Goal: Task Accomplishment & Management: Manage account settings

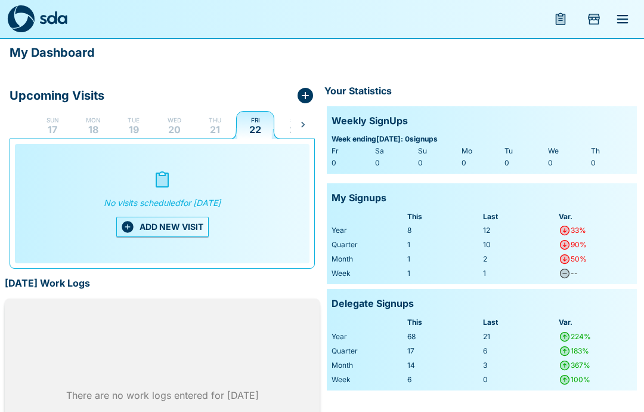
click at [212, 129] on p "21" at bounding box center [215, 130] width 10 height 10
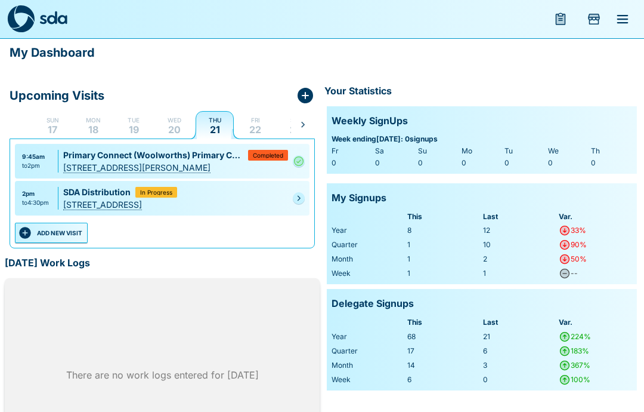
click at [299, 193] on link at bounding box center [299, 198] width 12 height 12
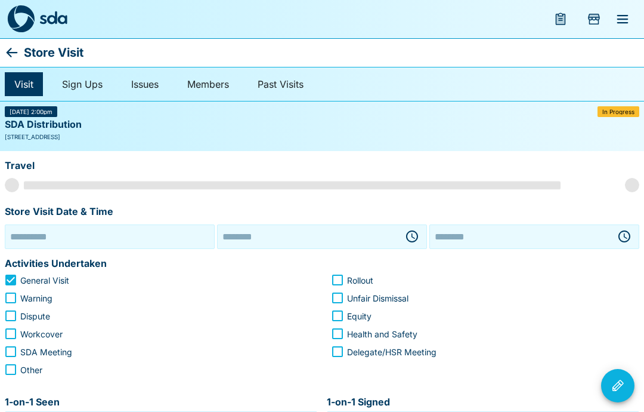
type input "**********"
type input "********"
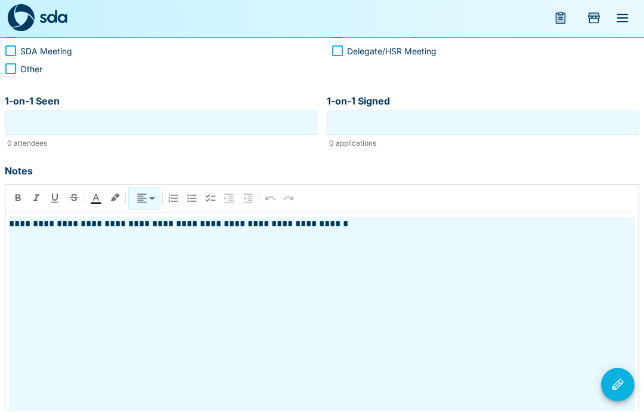
scroll to position [299, 0]
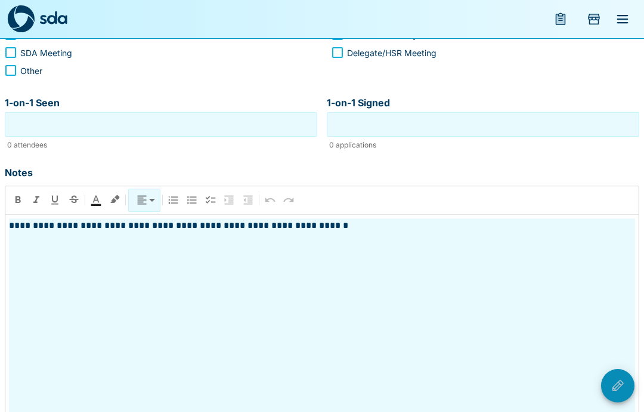
click at [627, 402] on button "Visit Actions" at bounding box center [618, 385] width 33 height 33
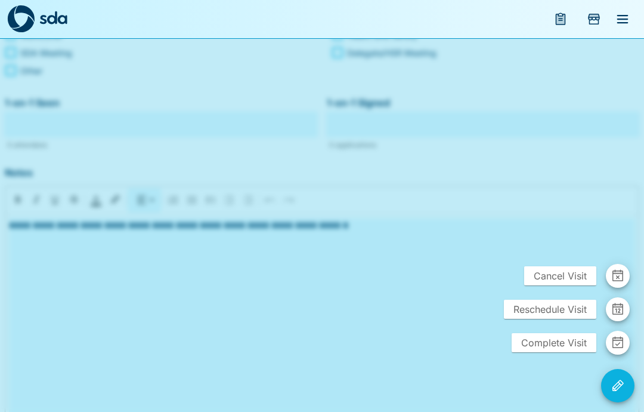
click at [553, 352] on span "Complete Visit" at bounding box center [554, 342] width 85 height 19
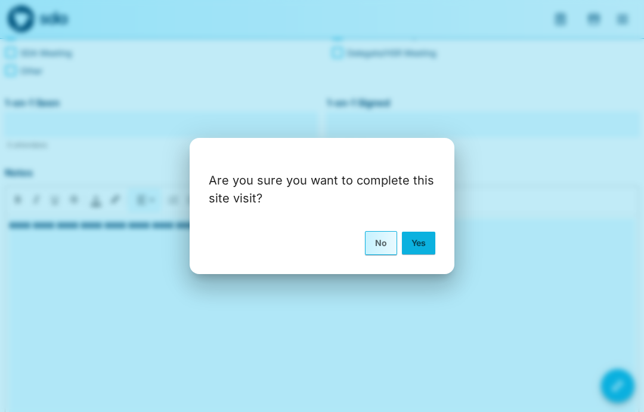
click at [420, 254] on button "Yes" at bounding box center [418, 243] width 33 height 23
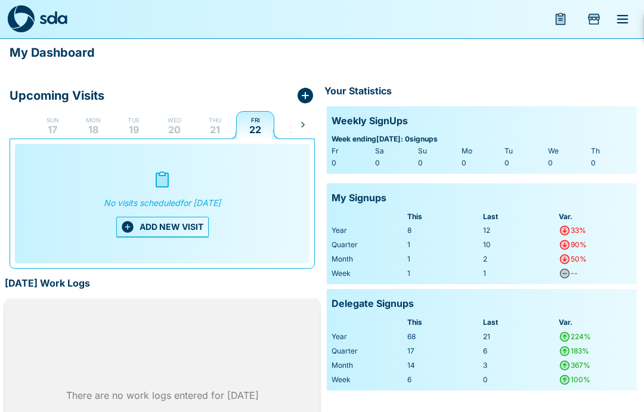
click at [167, 223] on button "ADD NEW VISIT" at bounding box center [162, 227] width 92 height 20
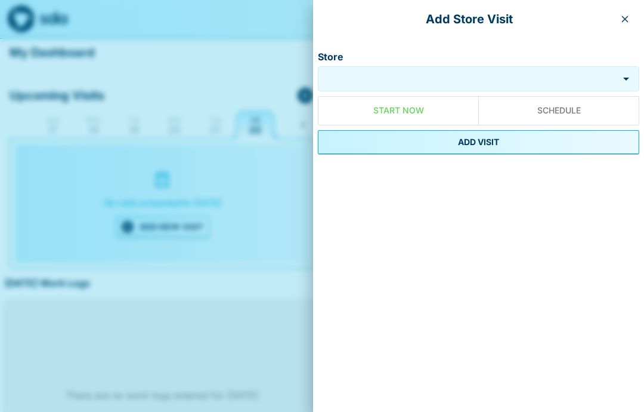
click at [412, 79] on input "Store" at bounding box center [468, 79] width 295 height 14
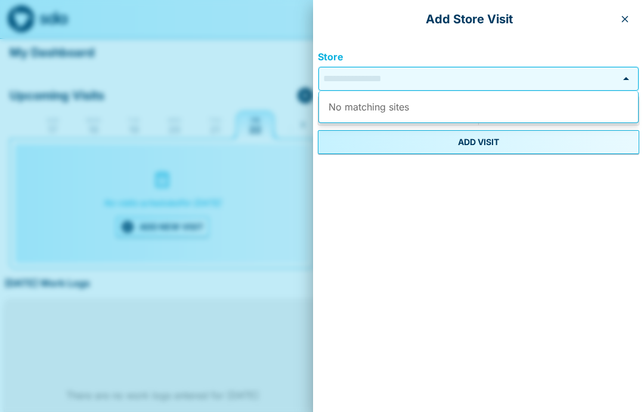
type input "*"
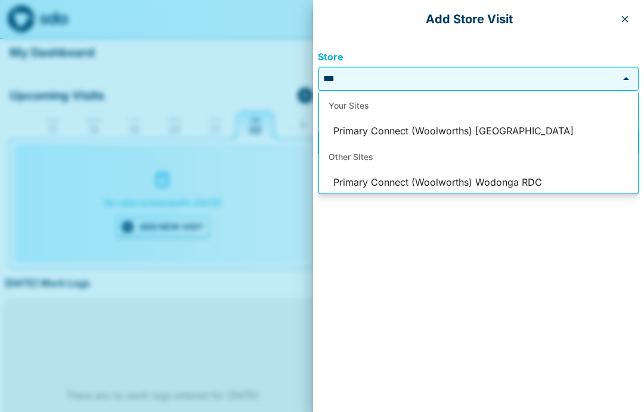
click at [503, 127] on li "Primary Connect (Woolworths) Melbourne South RDC" at bounding box center [478, 131] width 319 height 23
type input "**********"
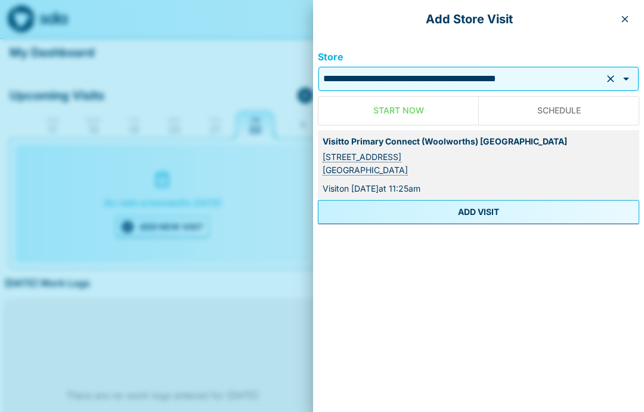
click at [488, 205] on button "ADD VISIT" at bounding box center [479, 212] width 322 height 24
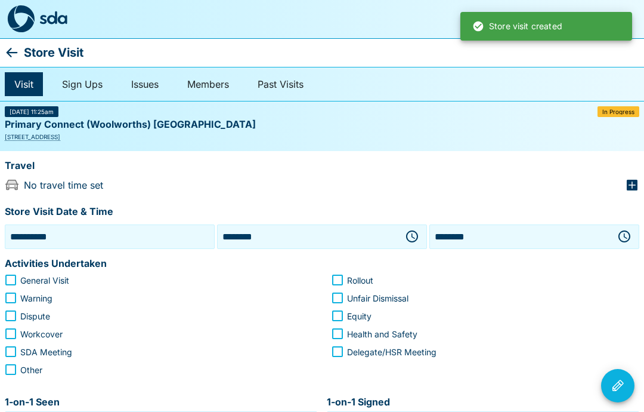
click at [140, 239] on input "**********" at bounding box center [110, 236] width 204 height 18
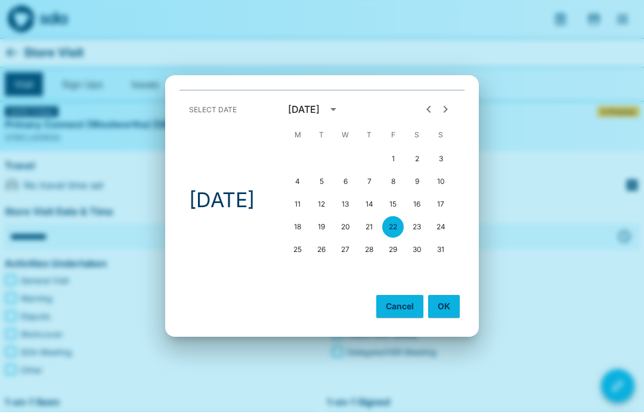
click at [453, 304] on button "OK" at bounding box center [444, 306] width 32 height 23
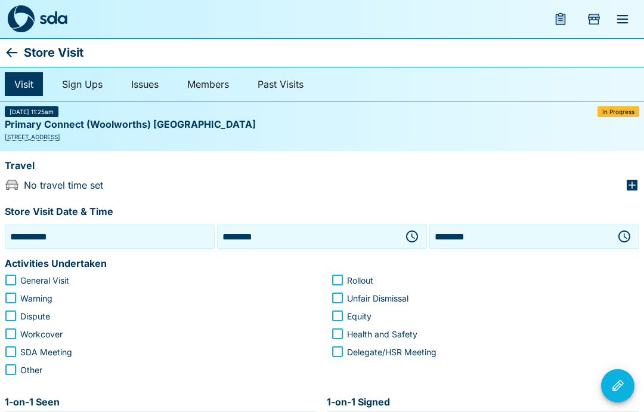
click at [410, 238] on icon "button" at bounding box center [412, 236] width 14 height 14
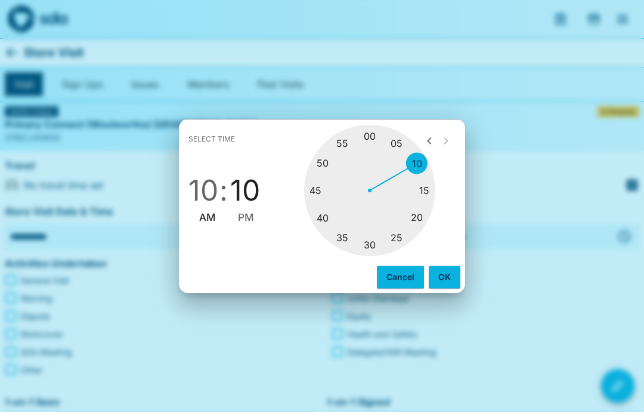
type input "********"
click at [447, 276] on button "OK" at bounding box center [445, 277] width 32 height 23
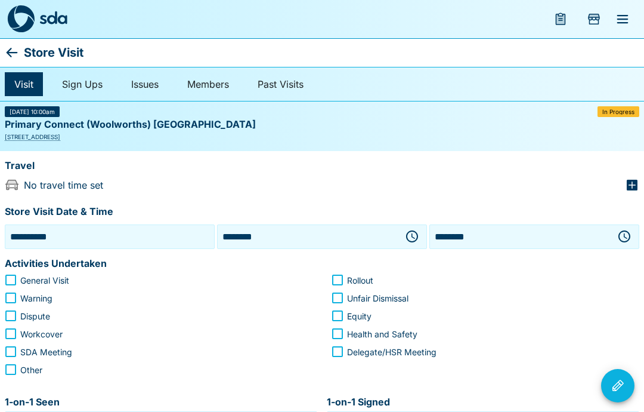
click at [631, 229] on icon "button" at bounding box center [625, 236] width 14 height 14
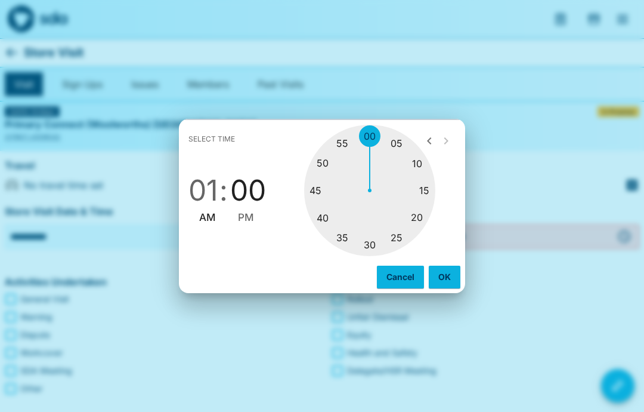
click at [252, 215] on span "PM" at bounding box center [246, 217] width 16 height 16
type input "********"
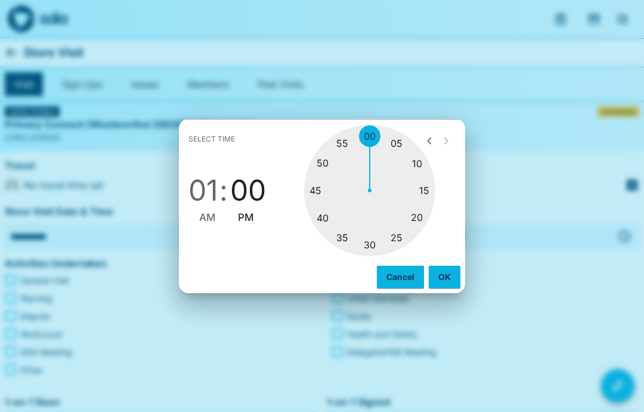
click at [449, 272] on button "OK" at bounding box center [445, 277] width 32 height 23
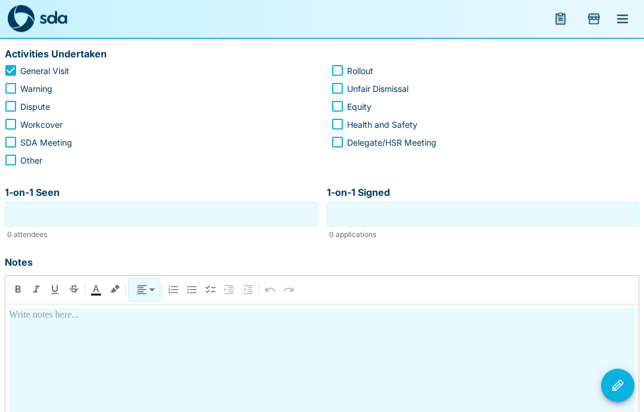
scroll to position [209, 0]
click at [41, 328] on div at bounding box center [322, 411] width 627 height 206
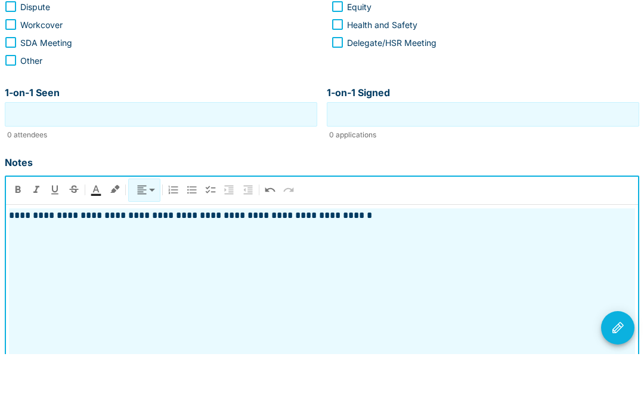
scroll to position [264, 0]
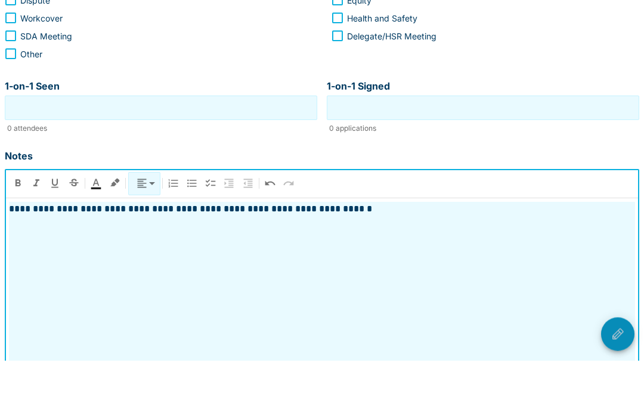
click at [622, 378] on icon "Visit Actions" at bounding box center [618, 385] width 14 height 14
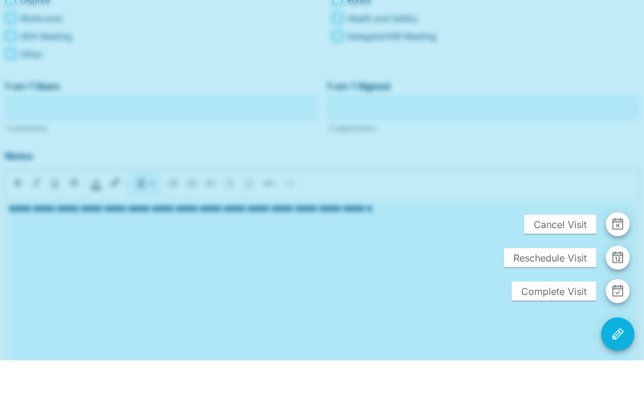
scroll to position [299, 0]
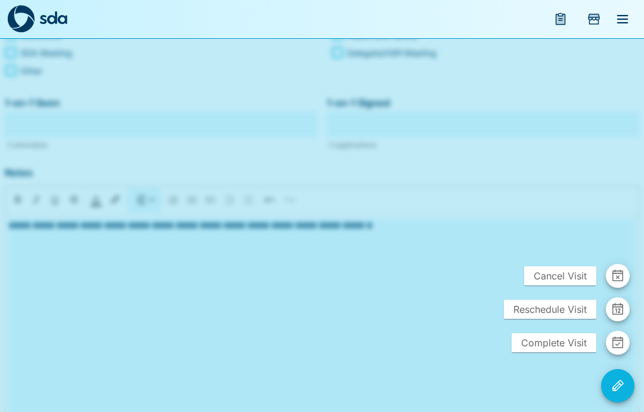
click at [551, 352] on span "Complete Visit" at bounding box center [554, 342] width 85 height 19
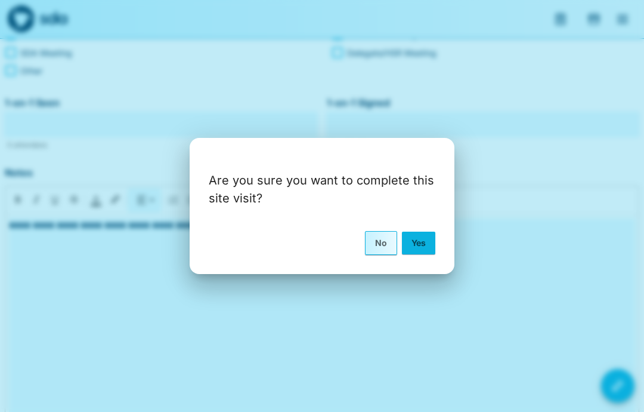
click at [424, 254] on button "Yes" at bounding box center [418, 243] width 33 height 23
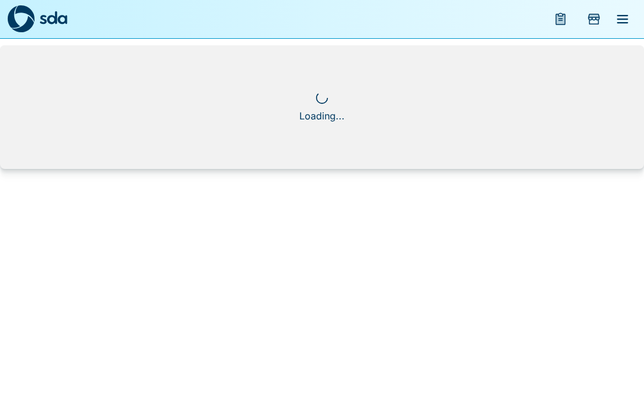
scroll to position [0, 0]
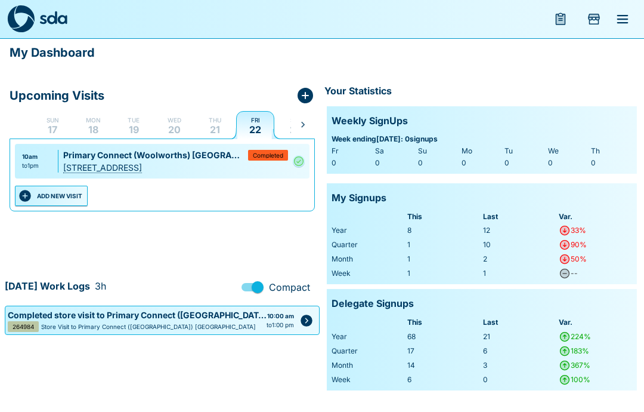
click at [214, 121] on p "Thu" at bounding box center [215, 120] width 13 height 10
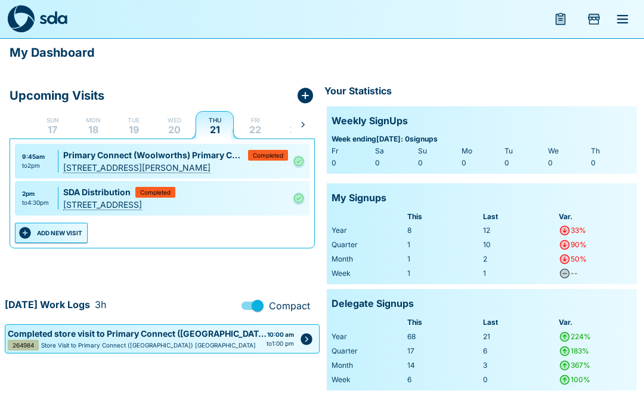
click at [178, 122] on p "Wed" at bounding box center [175, 120] width 14 height 10
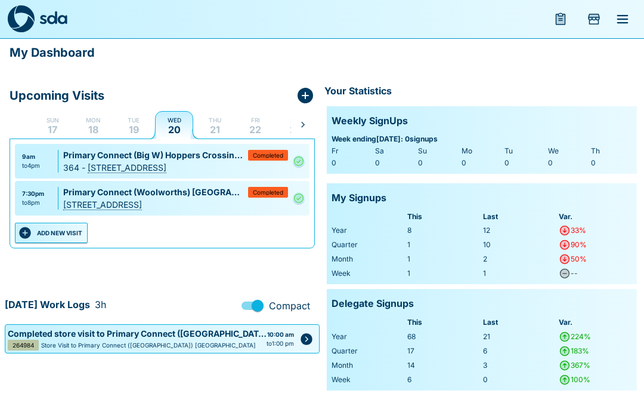
click at [623, 21] on icon "menu" at bounding box center [623, 19] width 14 height 14
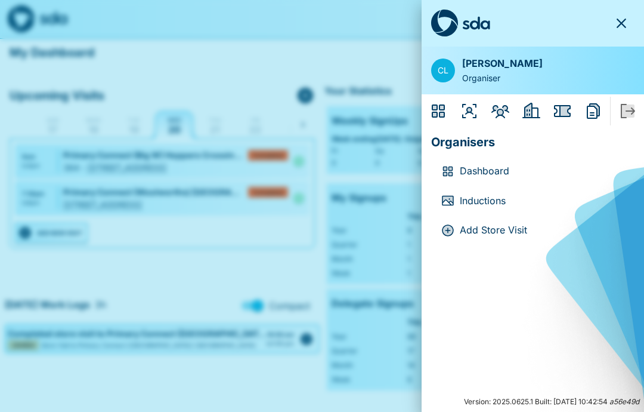
click at [534, 104] on icon "Employers" at bounding box center [531, 110] width 19 height 19
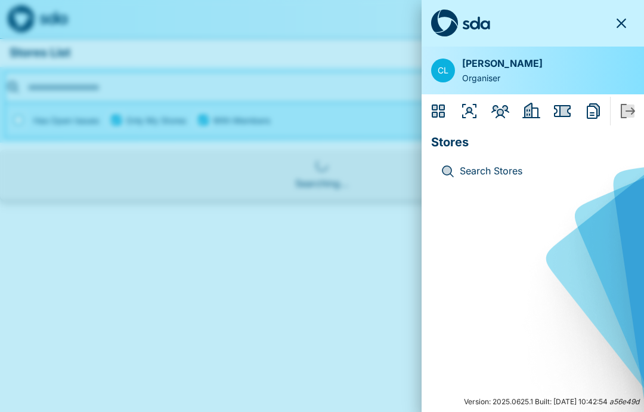
click at [527, 168] on p "Search Stores" at bounding box center [542, 172] width 165 height 16
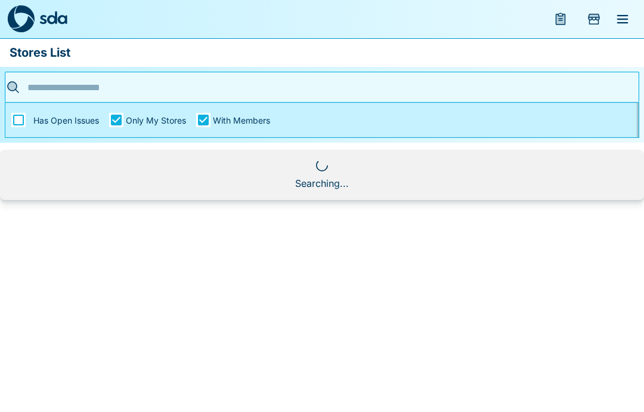
click at [187, 85] on input "text" at bounding box center [318, 87] width 587 height 18
type input "*******"
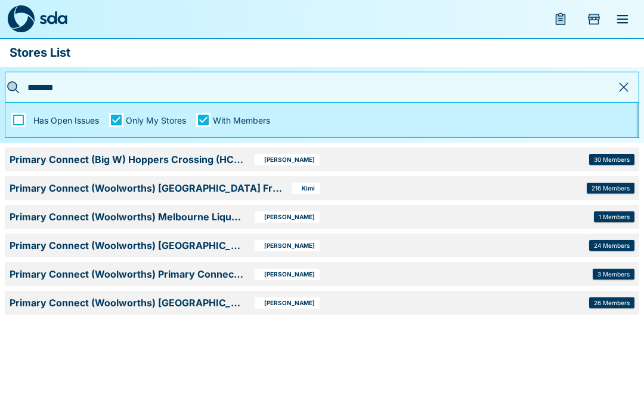
click at [360, 276] on div "Primary Connect (Woolworths) Primary Connect X Dock Jason 3 Members" at bounding box center [322, 274] width 635 height 24
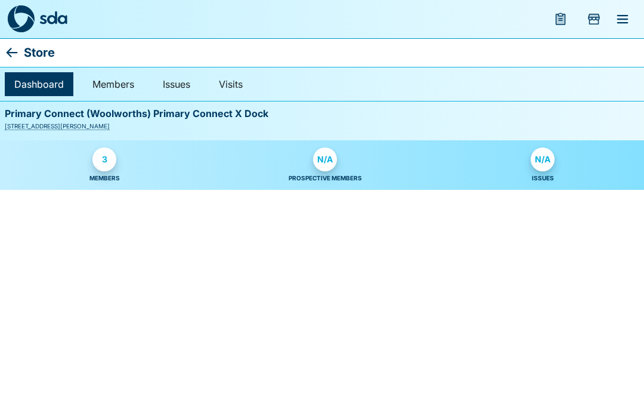
click at [112, 165] on div "3" at bounding box center [104, 159] width 24 height 24
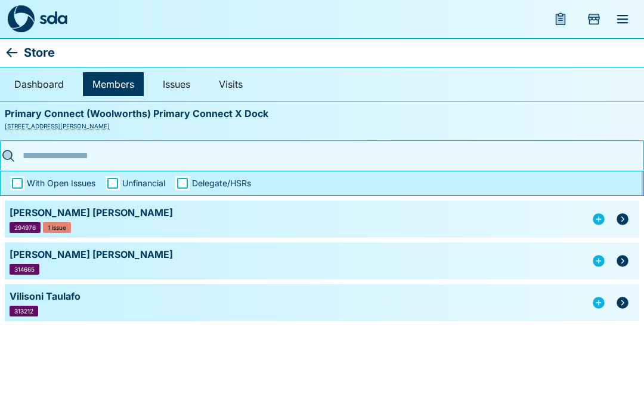
click at [626, 264] on icon "button" at bounding box center [623, 261] width 12 height 12
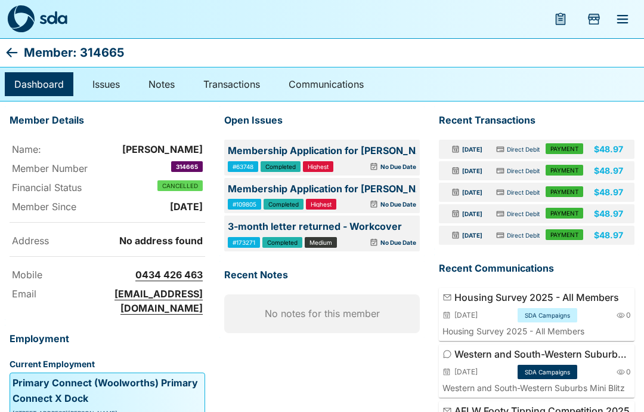
click at [44, 19] on img at bounding box center [53, 18] width 28 height 14
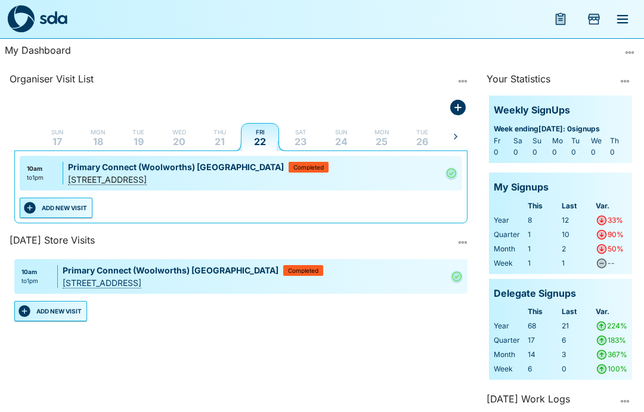
click at [62, 138] on p "17" at bounding box center [58, 142] width 10 height 10
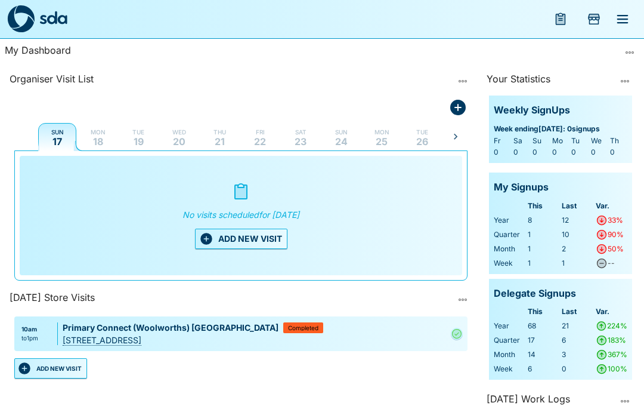
click at [103, 144] on p "18" at bounding box center [98, 142] width 10 height 10
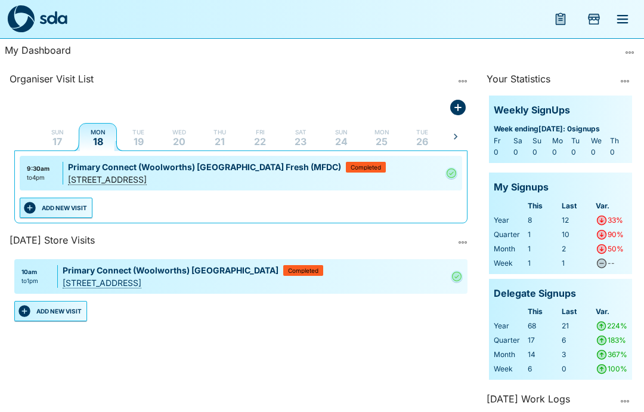
click at [69, 206] on button "ADD NEW VISIT" at bounding box center [56, 208] width 73 height 20
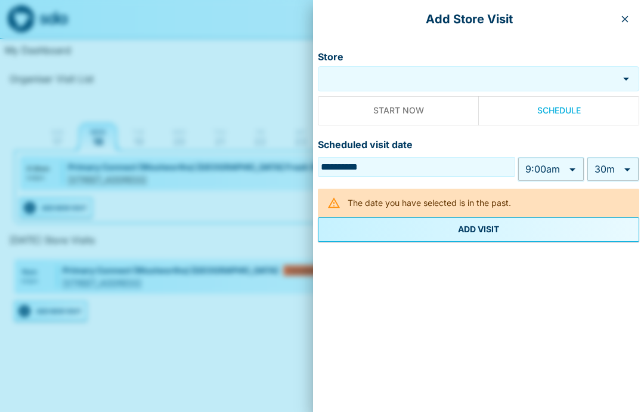
click at [440, 79] on input "Store" at bounding box center [468, 79] width 295 height 14
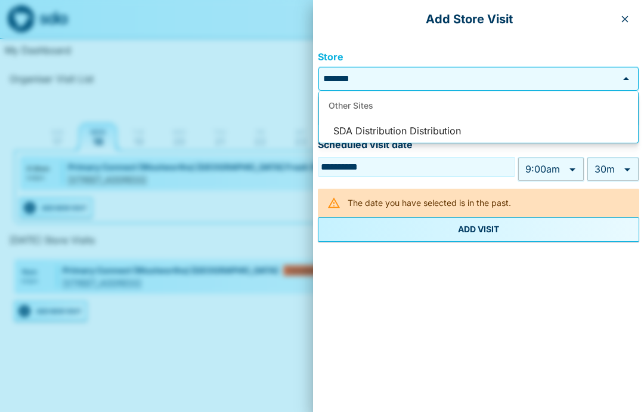
click at [428, 126] on li "SDA Distribution Distribution" at bounding box center [478, 131] width 319 height 23
type input "**********"
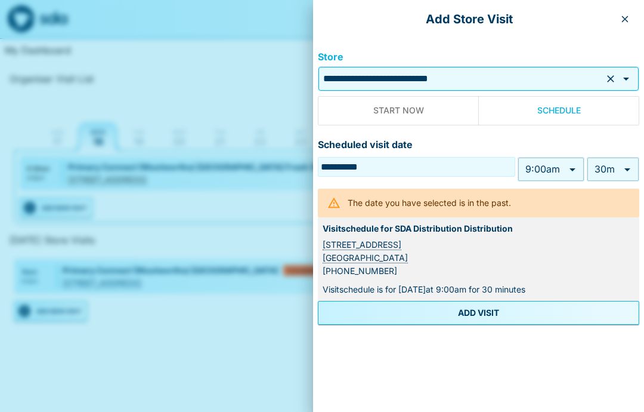
click at [562, 166] on body "My Dashboard Organiser Visit List Sun 17 Mon 18 Tue 19 Wed 20 Thu 21 Fri 22 Sat…" at bounding box center [322, 206] width 644 height 412
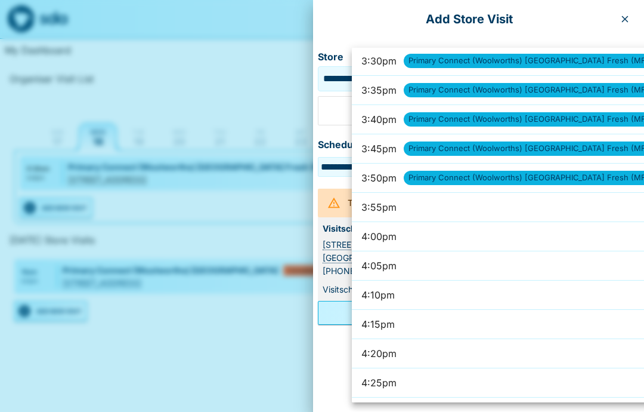
scroll to position [5442, 0]
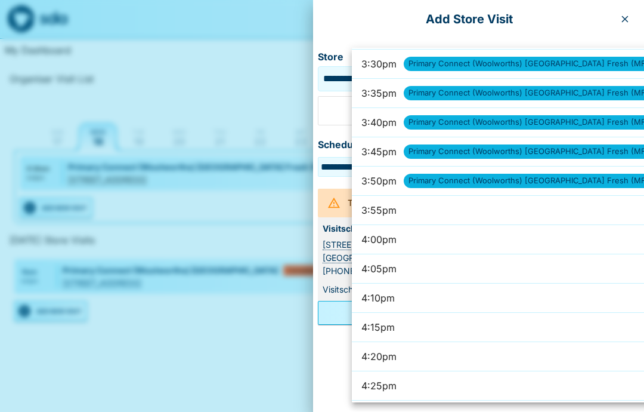
click at [463, 207] on li "3:55pm" at bounding box center [515, 210] width 327 height 29
type input "******"
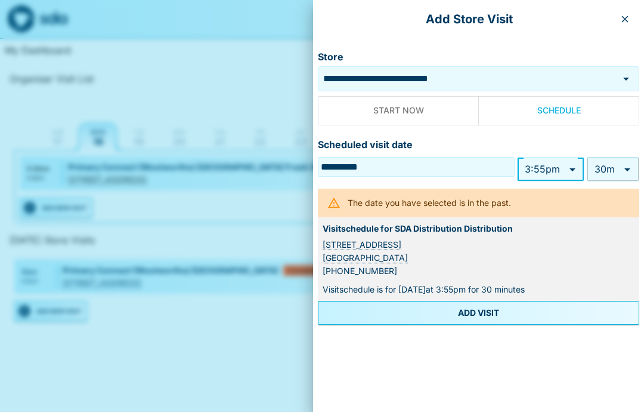
click at [628, 169] on body "My Dashboard Organiser Visit List Sun 17 Mon 18 Tue 19 Wed 20 Thu 21 Fri 22 Sat…" at bounding box center [322, 206] width 644 height 412
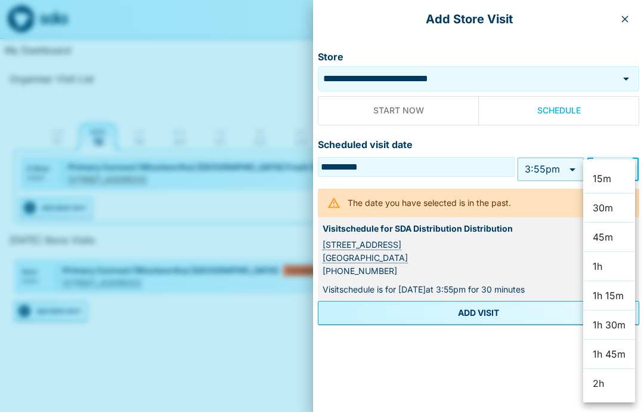
click at [600, 384] on li "2h" at bounding box center [610, 383] width 52 height 29
type input "***"
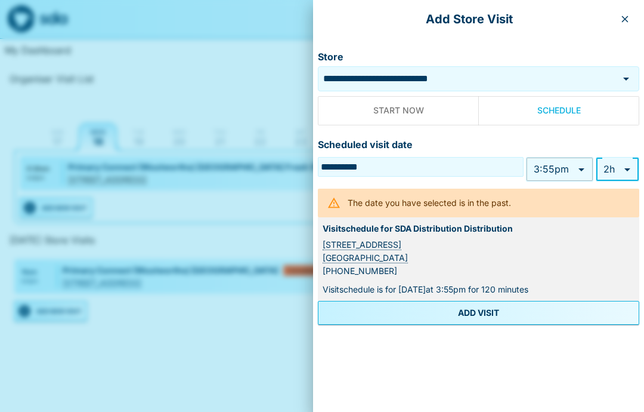
click at [553, 306] on button "ADD VISIT" at bounding box center [479, 313] width 322 height 24
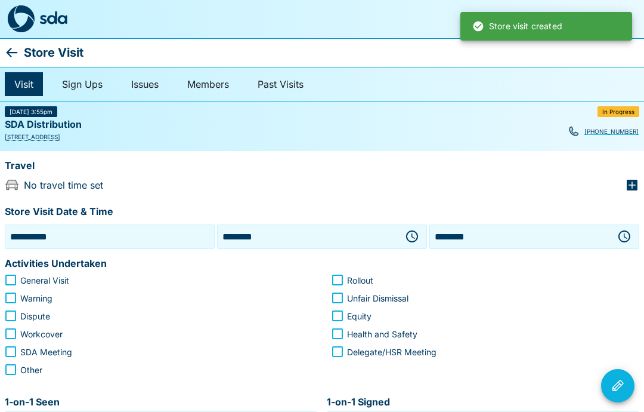
click at [566, 343] on label "Delegate/HSR Meeting" at bounding box center [477, 352] width 305 height 18
click at [562, 351] on label "Delegate/HSR Meeting" at bounding box center [477, 352] width 305 height 18
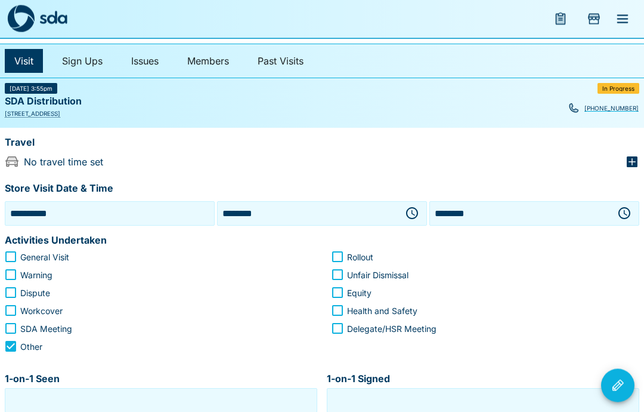
scroll to position [23, 0]
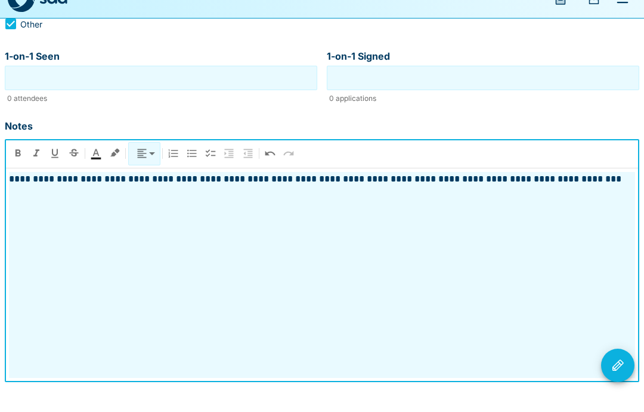
scroll to position [347, 0]
click at [619, 378] on icon "Visit Actions" at bounding box center [618, 385] width 14 height 14
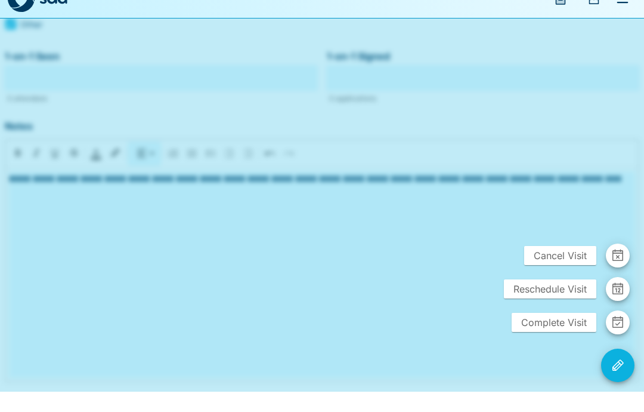
scroll to position [299, 0]
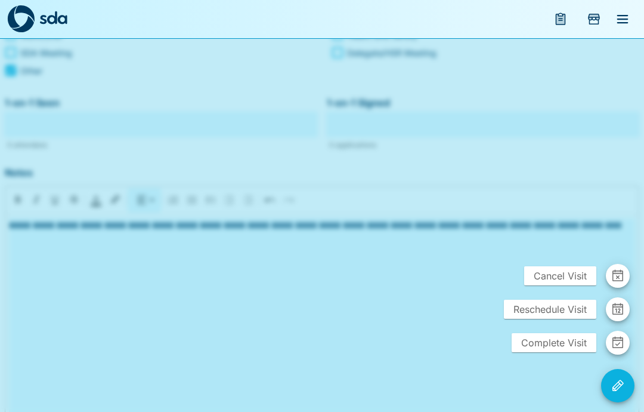
click at [551, 352] on span "Complete Visit" at bounding box center [554, 342] width 85 height 19
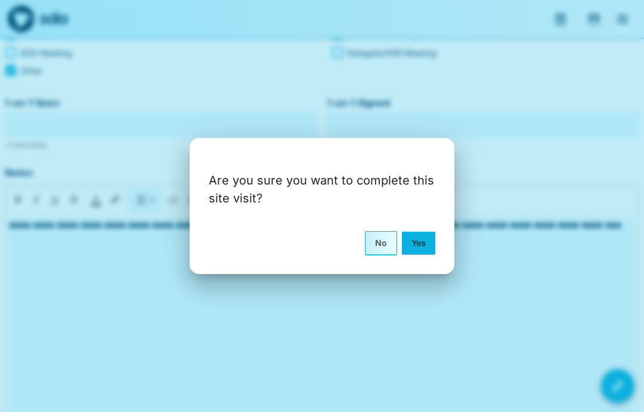
click at [421, 254] on button "Yes" at bounding box center [418, 243] width 33 height 23
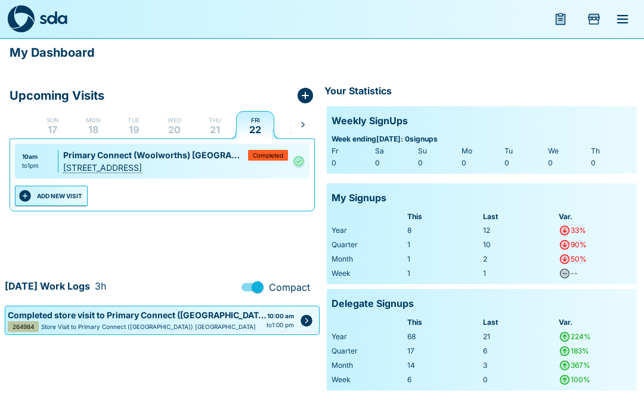
click at [61, 195] on button "ADD NEW VISIT" at bounding box center [51, 196] width 73 height 20
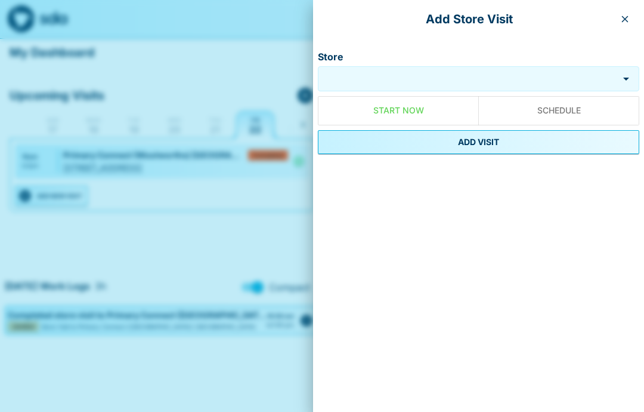
click at [405, 76] on input "Store" at bounding box center [468, 79] width 295 height 14
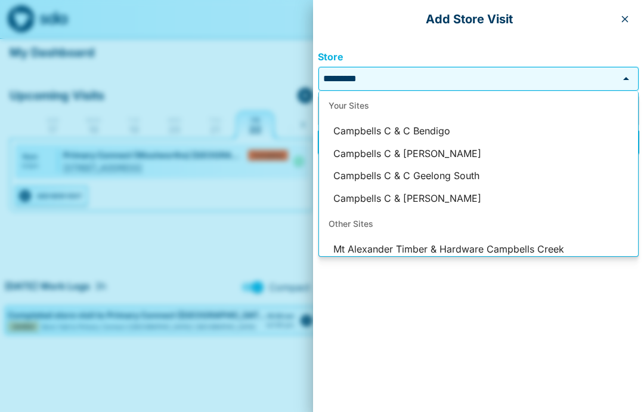
click at [423, 152] on li "Campbells C & C Clayton" at bounding box center [478, 154] width 319 height 23
type input "**********"
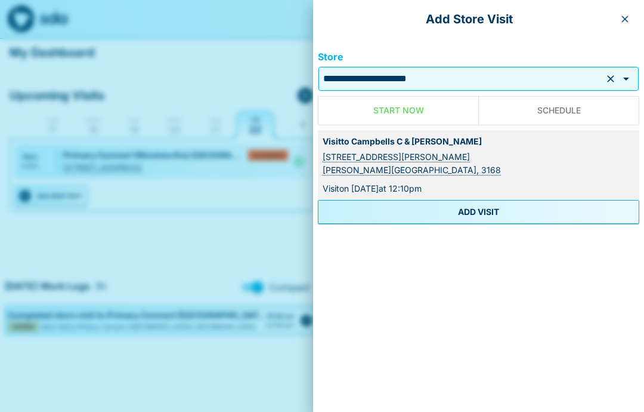
click at [494, 208] on button "ADD VISIT" at bounding box center [479, 212] width 322 height 24
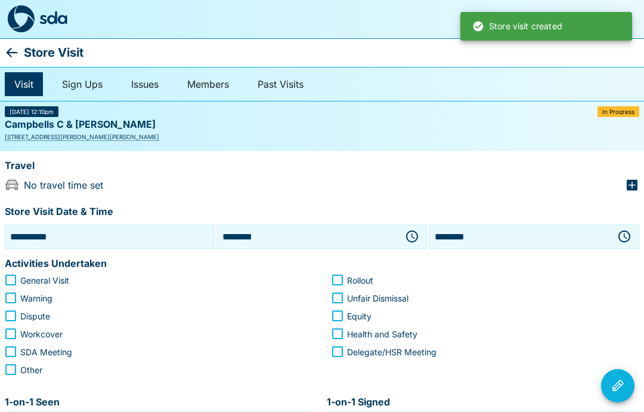
click at [415, 237] on icon "button" at bounding box center [412, 236] width 14 height 14
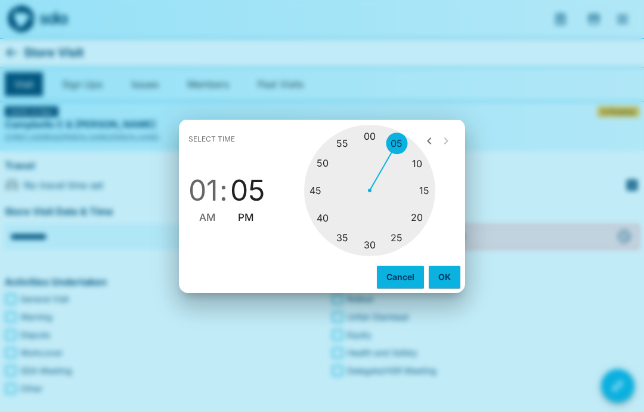
type input "********"
click at [450, 274] on button "OK" at bounding box center [445, 277] width 32 height 23
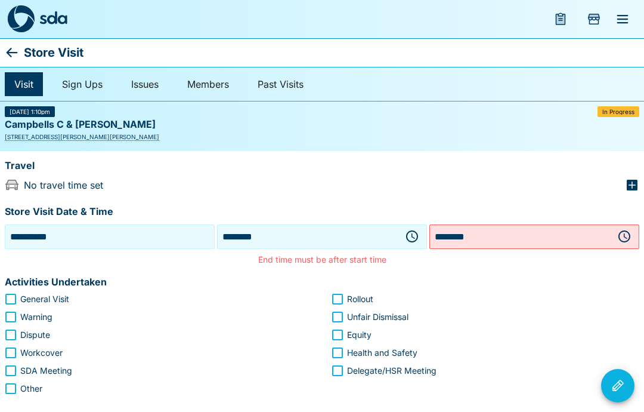
click at [627, 233] on icon "button" at bounding box center [625, 236] width 14 height 14
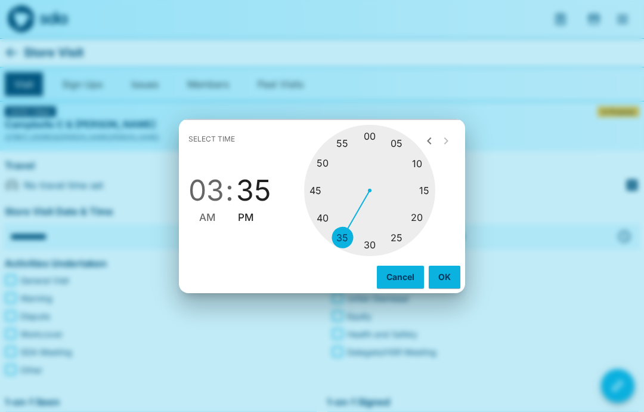
type input "********"
click at [248, 218] on span "PM" at bounding box center [246, 217] width 16 height 16
click at [446, 278] on button "OK" at bounding box center [445, 277] width 32 height 23
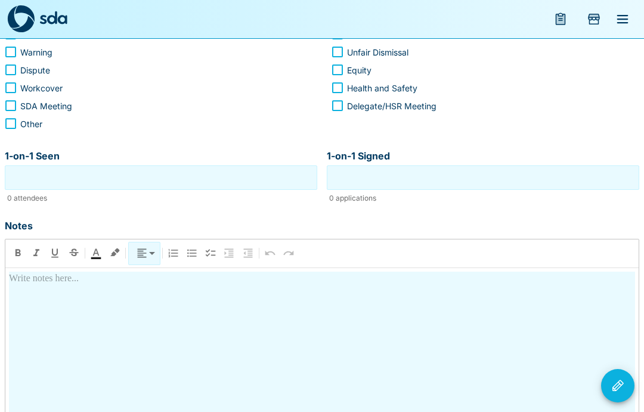
scroll to position [236, 0]
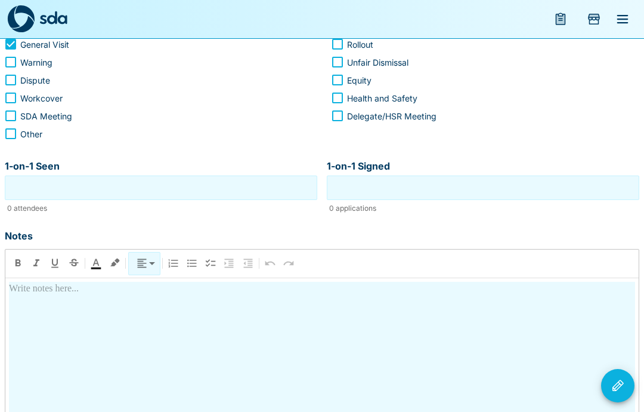
click at [33, 294] on div at bounding box center [322, 385] width 627 height 206
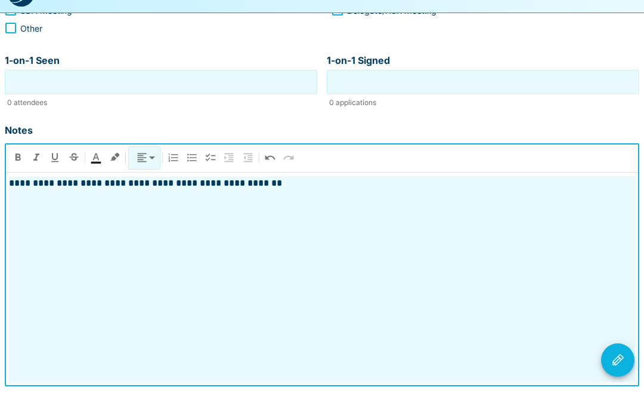
scroll to position [347, 0]
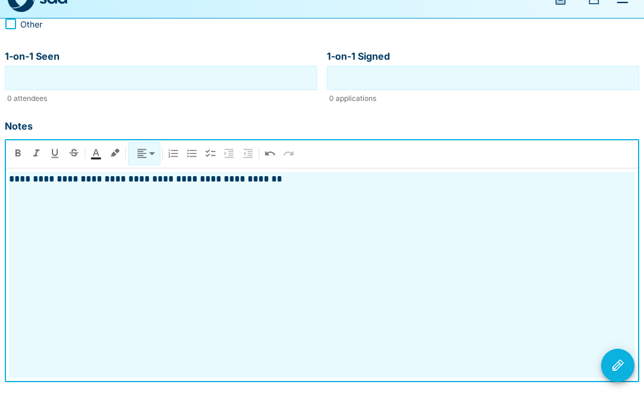
click at [616, 380] on icon "Visit Actions" at bounding box center [618, 385] width 11 height 11
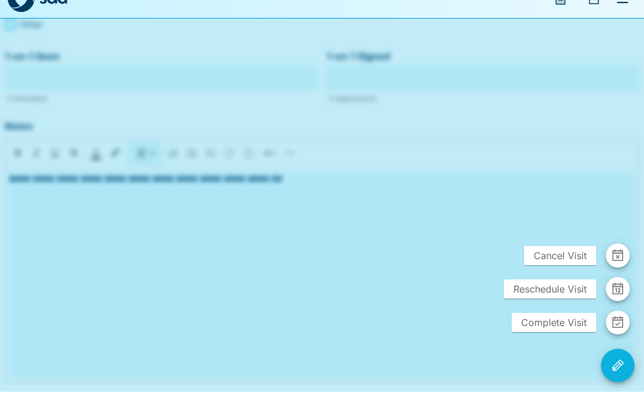
scroll to position [299, 0]
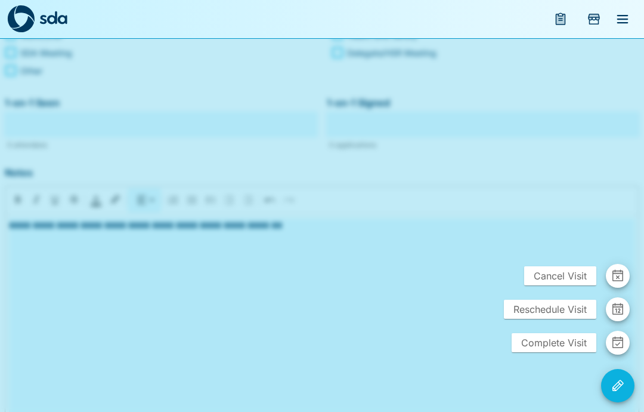
click at [372, 307] on div at bounding box center [322, 206] width 644 height 412
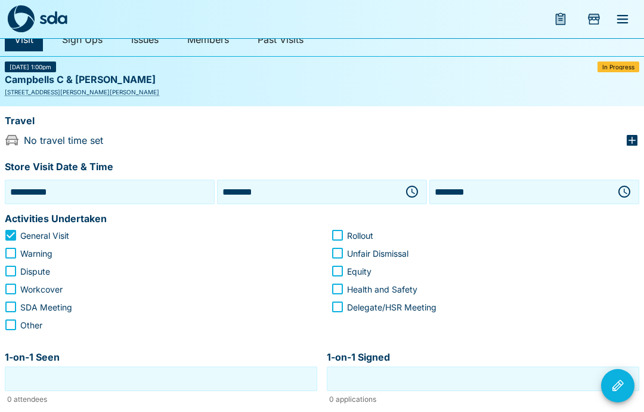
scroll to position [0, 0]
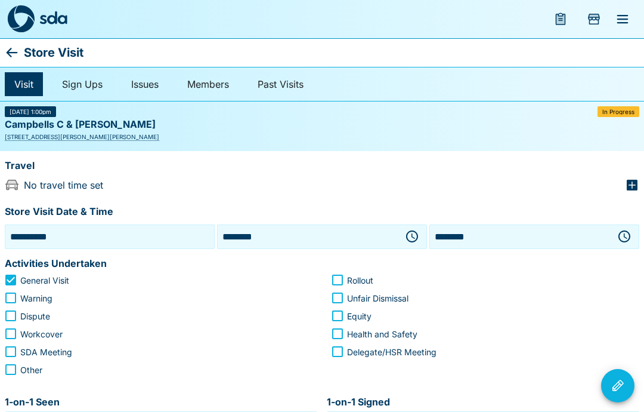
click at [18, 50] on icon at bounding box center [12, 52] width 14 height 14
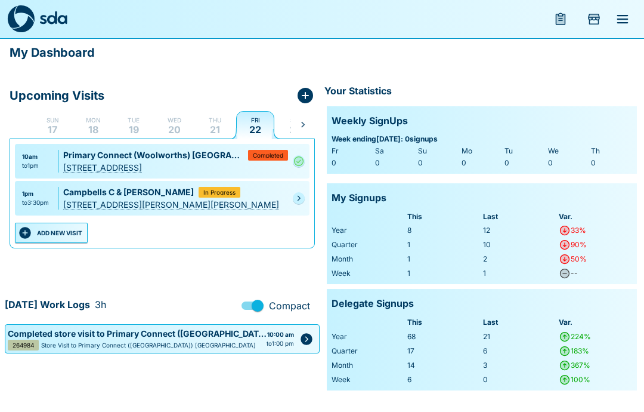
click at [67, 239] on button "ADD NEW VISIT" at bounding box center [51, 233] width 73 height 20
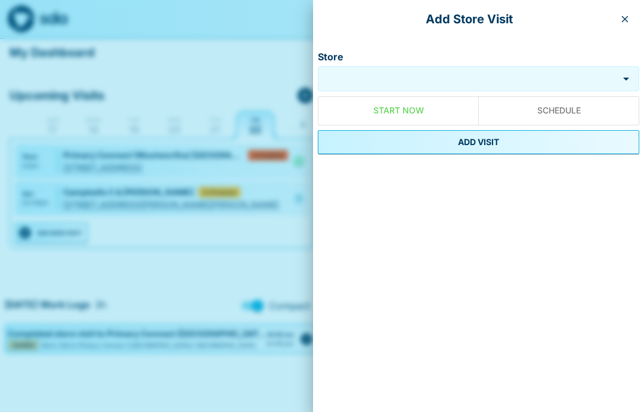
click at [427, 76] on input "Store" at bounding box center [468, 79] width 295 height 14
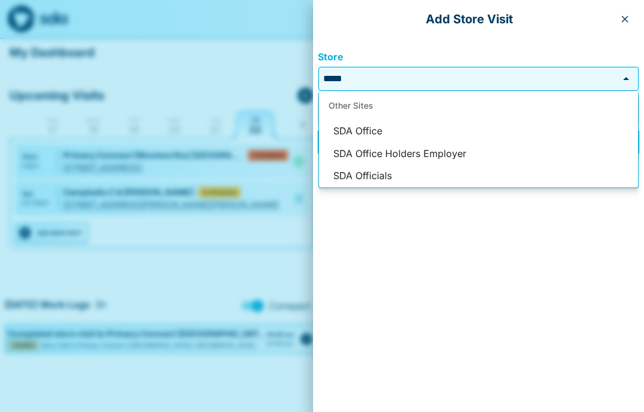
click at [389, 174] on li "SDA Officials" at bounding box center [478, 176] width 319 height 23
type input "**********"
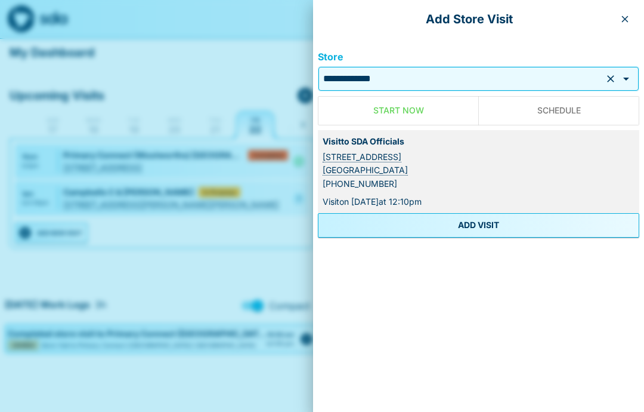
click at [492, 224] on button "ADD VISIT" at bounding box center [479, 225] width 322 height 24
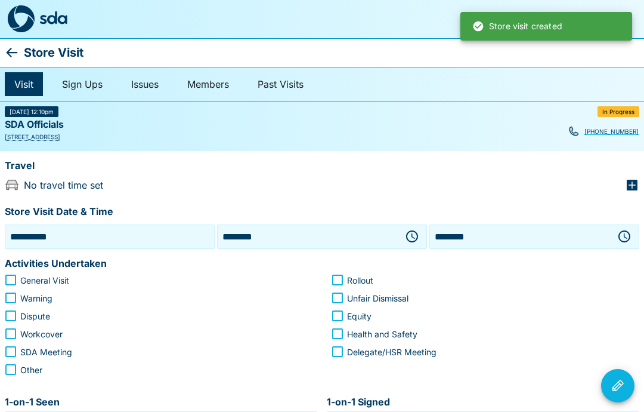
click at [411, 238] on icon "button" at bounding box center [412, 236] width 14 height 14
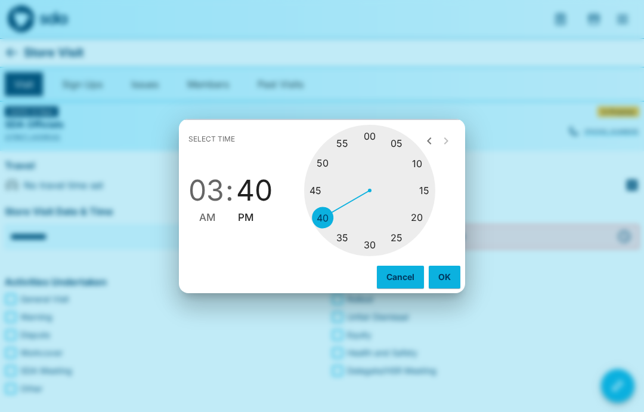
type input "********"
click at [245, 215] on span "PM" at bounding box center [246, 217] width 16 height 16
click at [453, 277] on button "OK" at bounding box center [445, 277] width 32 height 23
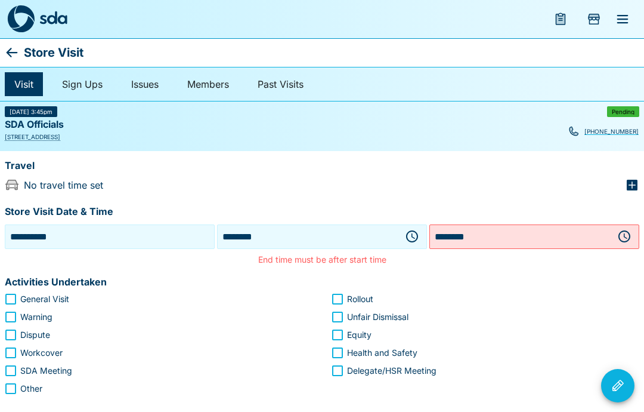
click at [628, 240] on icon "button" at bounding box center [625, 236] width 14 height 14
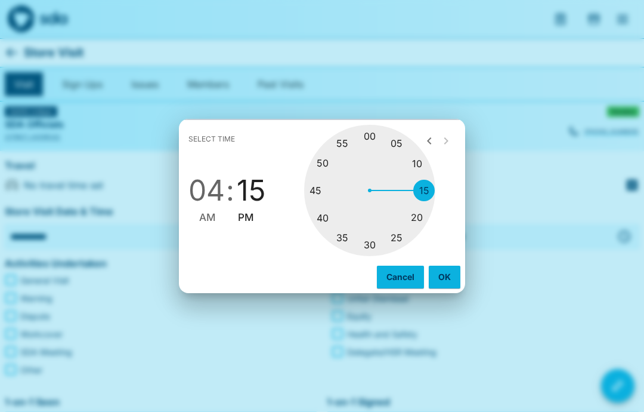
click at [448, 281] on button "OK" at bounding box center [445, 277] width 32 height 23
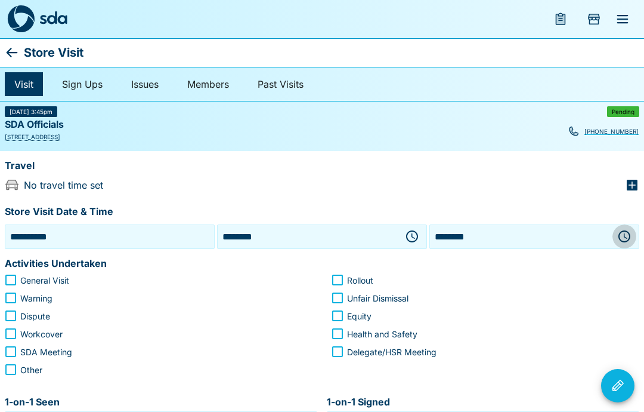
click at [622, 237] on icon "button" at bounding box center [625, 236] width 14 height 14
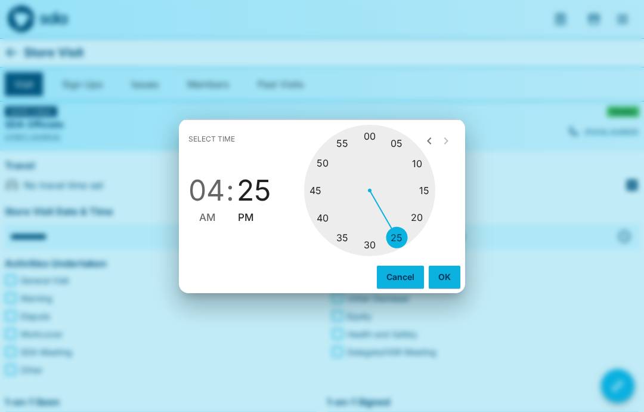
type input "********"
click at [253, 211] on span "PM" at bounding box center [246, 217] width 16 height 16
click at [451, 278] on button "OK" at bounding box center [445, 277] width 32 height 23
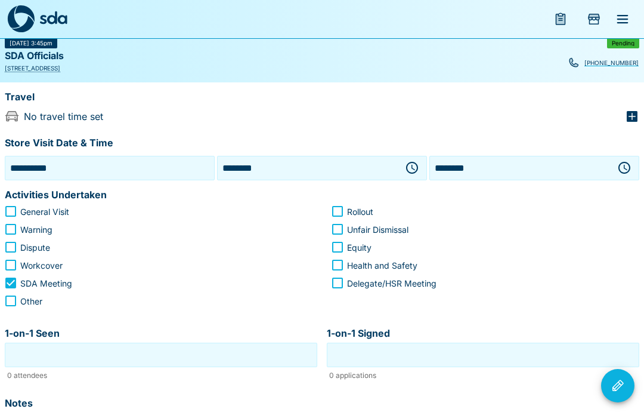
scroll to position [79, 0]
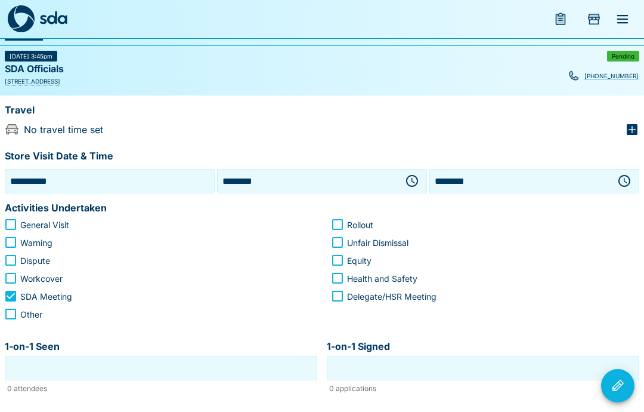
scroll to position [0, 0]
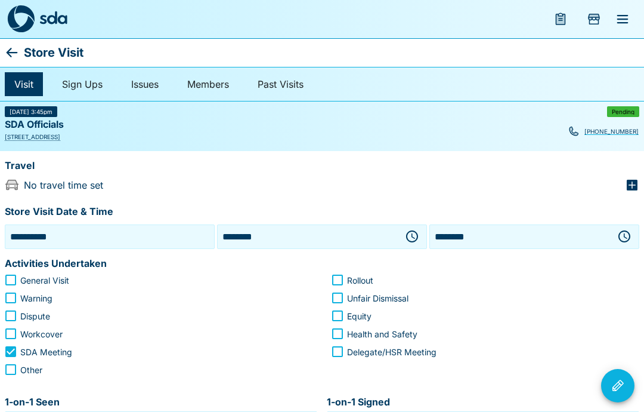
click at [17, 51] on icon at bounding box center [12, 52] width 14 height 14
